Goal: Use online tool/utility: Utilize a website feature to perform a specific function

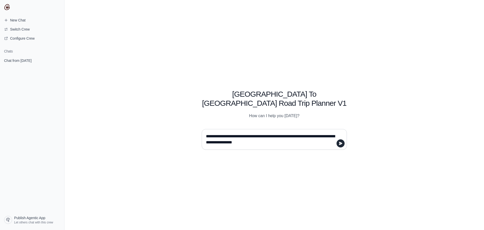
type textarea "**********"
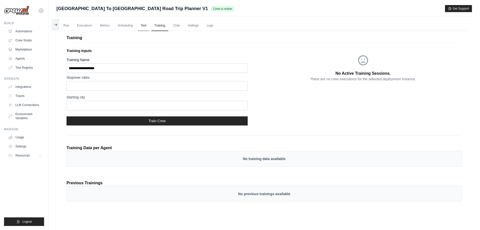
click at [146, 23] on link "Test" at bounding box center [144, 25] width 12 height 11
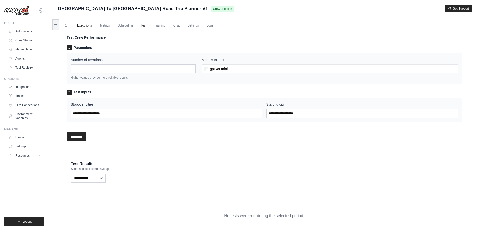
click at [81, 24] on link "Executions" at bounding box center [84, 25] width 21 height 11
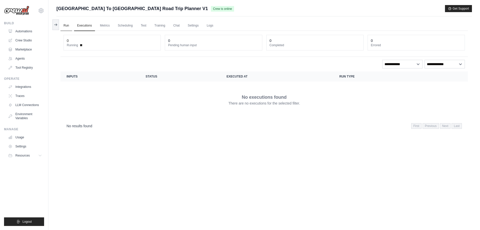
click at [66, 25] on link "Run" at bounding box center [67, 25] width 12 height 11
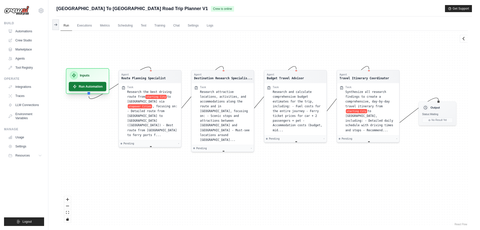
click at [93, 86] on button "Run Automation" at bounding box center [88, 86] width 38 height 9
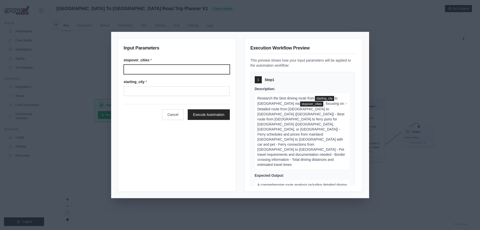
click at [154, 69] on input "Stopover cities" at bounding box center [177, 70] width 106 height 10
type input "*******"
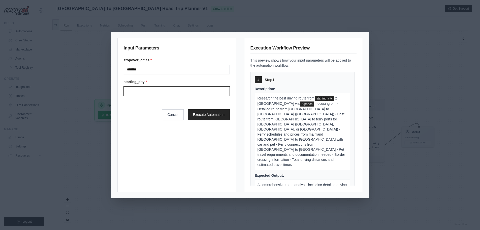
click at [157, 88] on input "Starting city" at bounding box center [177, 91] width 106 height 10
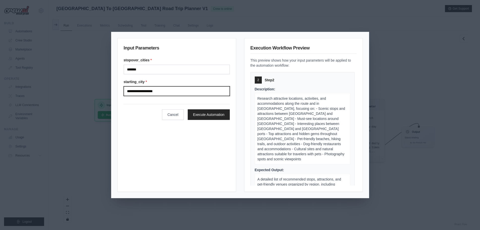
scroll to position [227, 0]
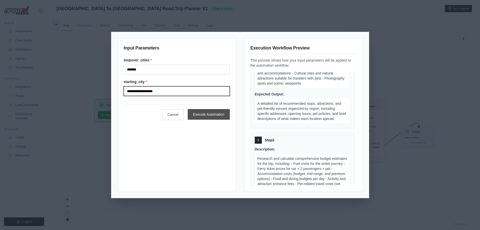
type input "**********"
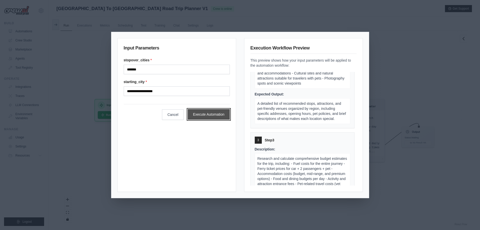
click at [213, 111] on button "Execute Automation" at bounding box center [209, 114] width 42 height 11
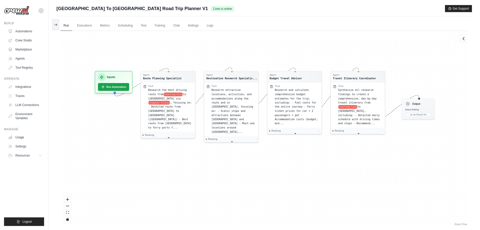
drag, startPoint x: 247, startPoint y: 183, endPoint x: 247, endPoint y: 155, distance: 28.0
click at [247, 155] on div "Agent Route Planning Specialist Task Research the best driving route from start…" at bounding box center [265, 128] width 408 height 195
click at [84, 25] on link "Executions" at bounding box center [84, 25] width 21 height 11
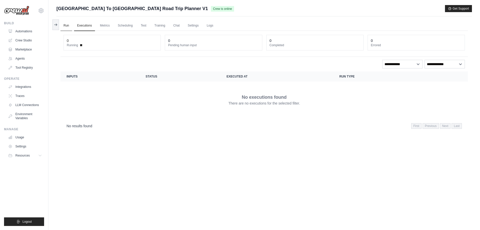
click at [66, 27] on link "Run" at bounding box center [67, 25] width 12 height 11
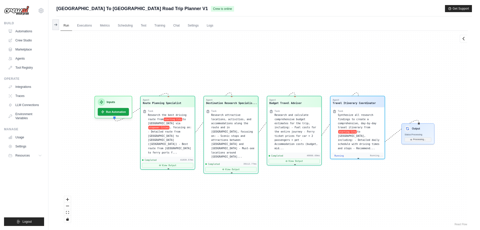
scroll to position [4774, 0]
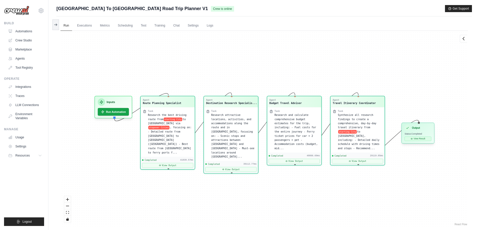
click at [410, 139] on button "View Result" at bounding box center [418, 138] width 27 height 4
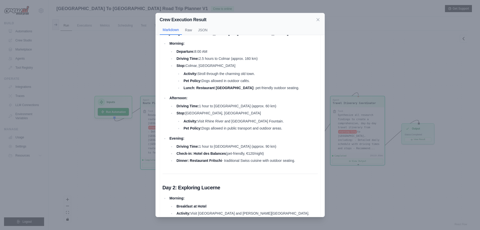
scroll to position [126, 0]
